Goal: Information Seeking & Learning: Learn about a topic

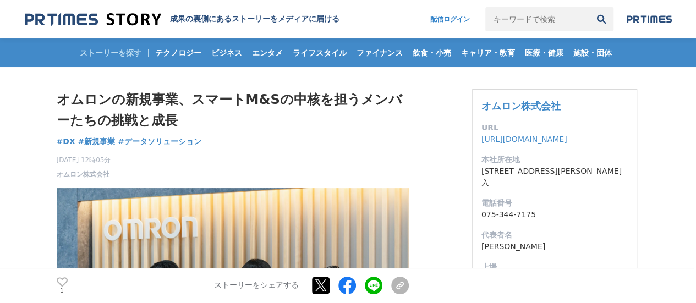
click at [312, 141] on div "オムロンの新規事業、スマートM&Sの中核を担うメンバーたちの挑戦と成長 DX #DX #新規事業 #データソリューション 1" at bounding box center [233, 134] width 352 height 90
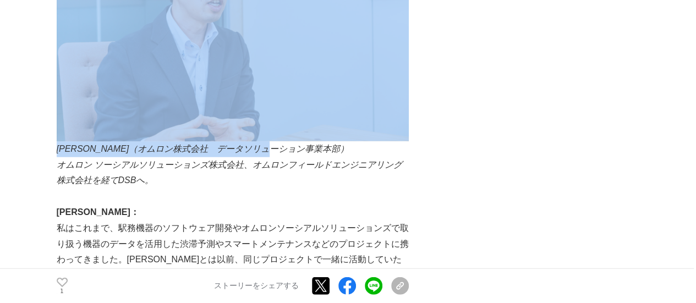
drag, startPoint x: 312, startPoint y: 152, endPoint x: 53, endPoint y: 156, distance: 259.1
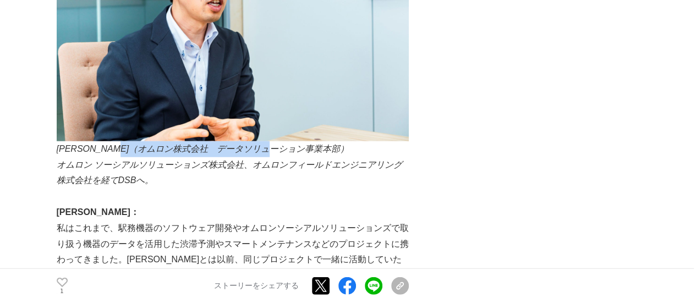
drag, startPoint x: 318, startPoint y: 150, endPoint x: 102, endPoint y: 157, distance: 215.7
click at [145, 157] on p "[PERSON_NAME]（オムロン株式会社　データソリューション事業本部）" at bounding box center [233, 149] width 352 height 16
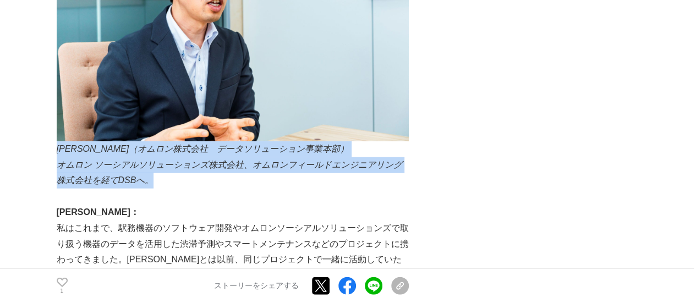
drag, startPoint x: 58, startPoint y: 151, endPoint x: 172, endPoint y: 186, distance: 119.2
copy div "[PERSON_NAME]（オムロン株式会社　データソリューション事業本部） オムロン ソーシアルソリューションズ株式会社、オムロンフィールドエンジニアリング…"
